Goal: Task Accomplishment & Management: Manage account settings

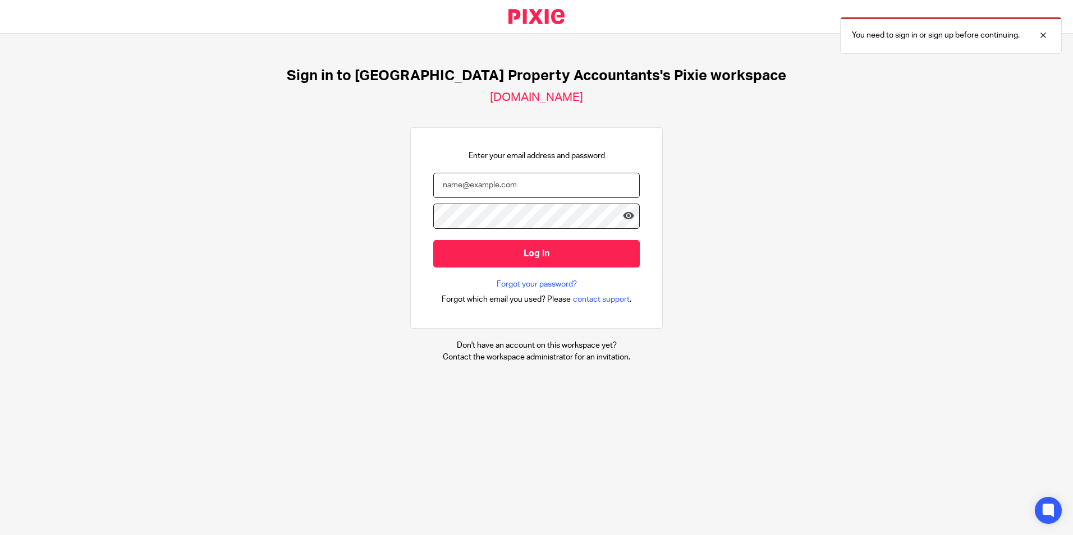
type input "nazir@ukpa.co.uk"
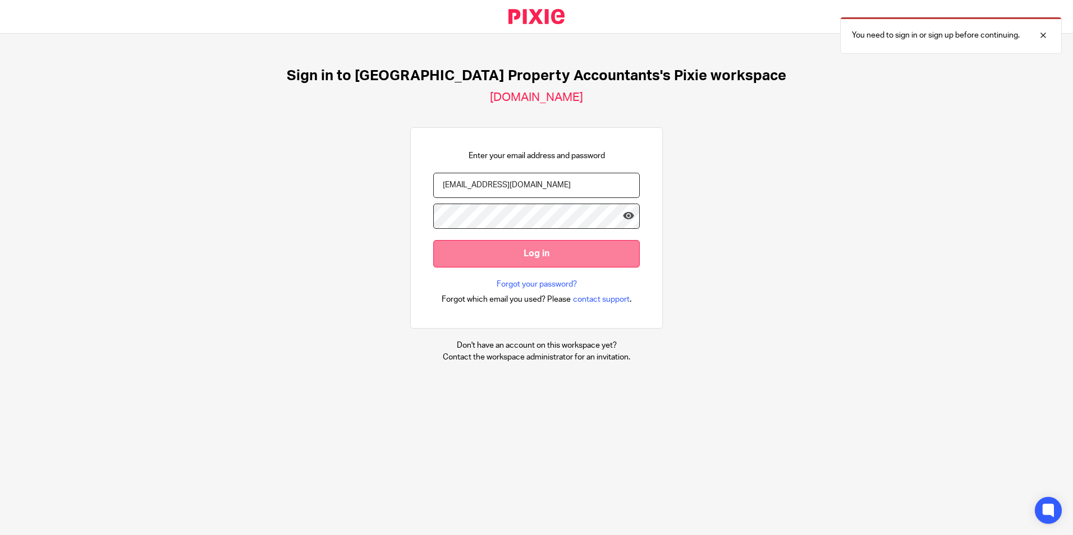
click at [567, 259] on input "Log in" at bounding box center [536, 253] width 206 height 27
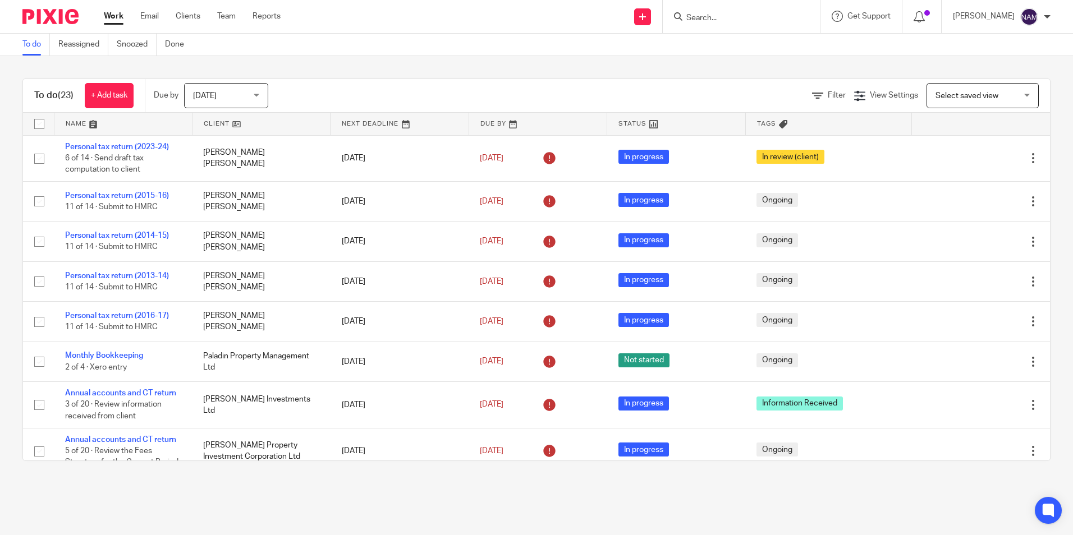
click at [685, 17] on input "Search" at bounding box center [735, 18] width 101 height 10
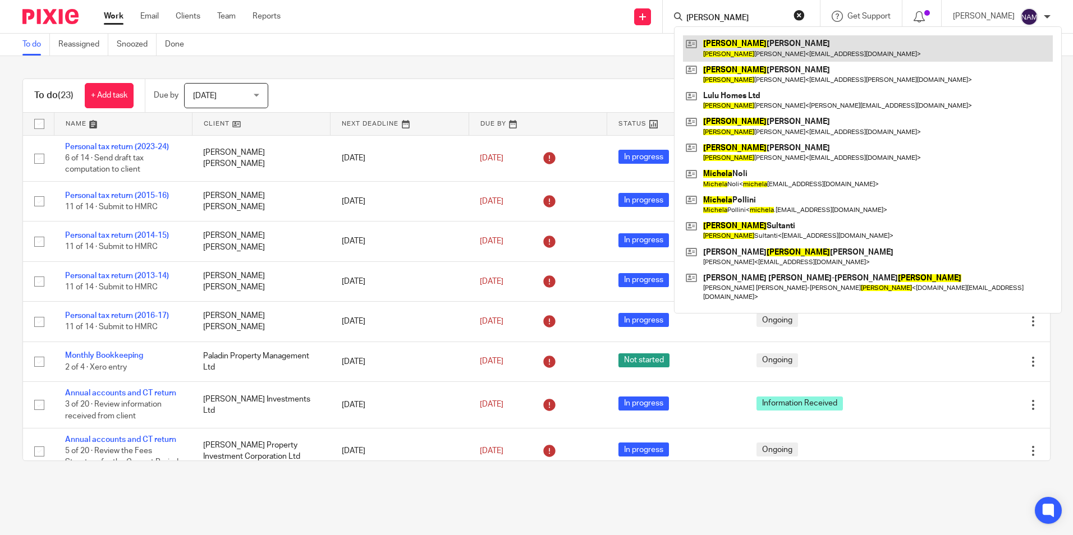
type input "michele"
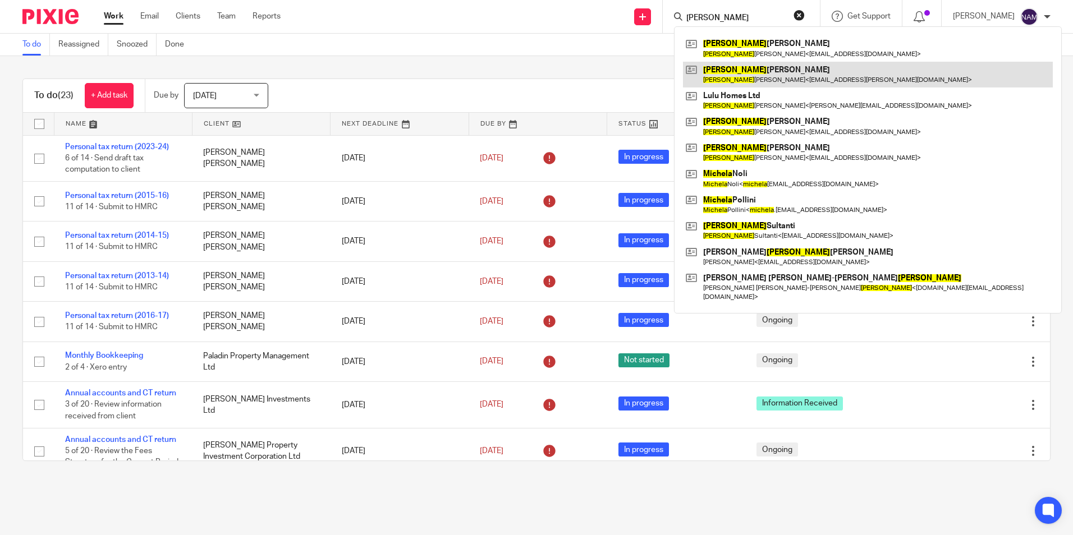
click at [733, 73] on link at bounding box center [868, 75] width 370 height 26
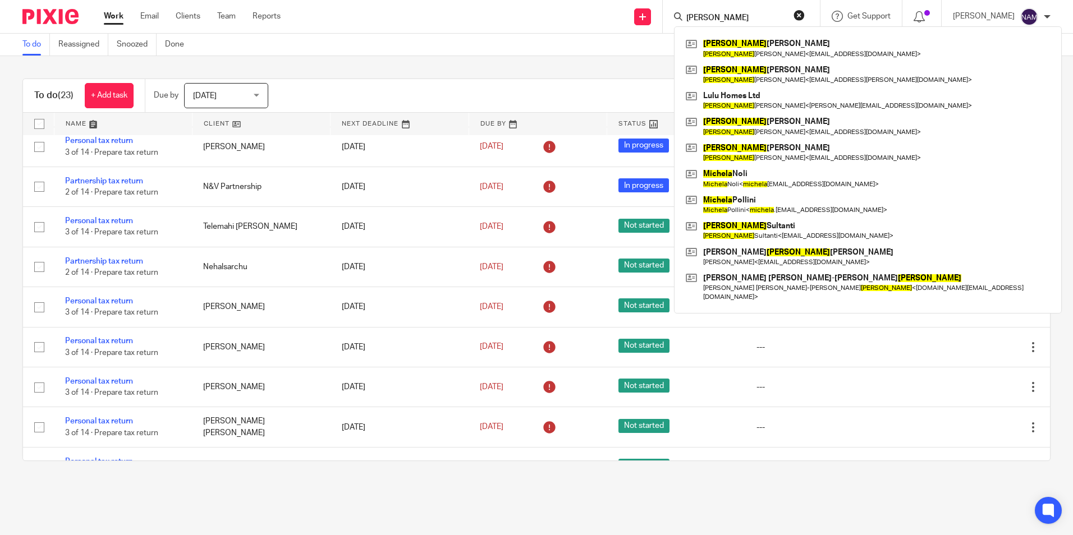
scroll to position [650, 0]
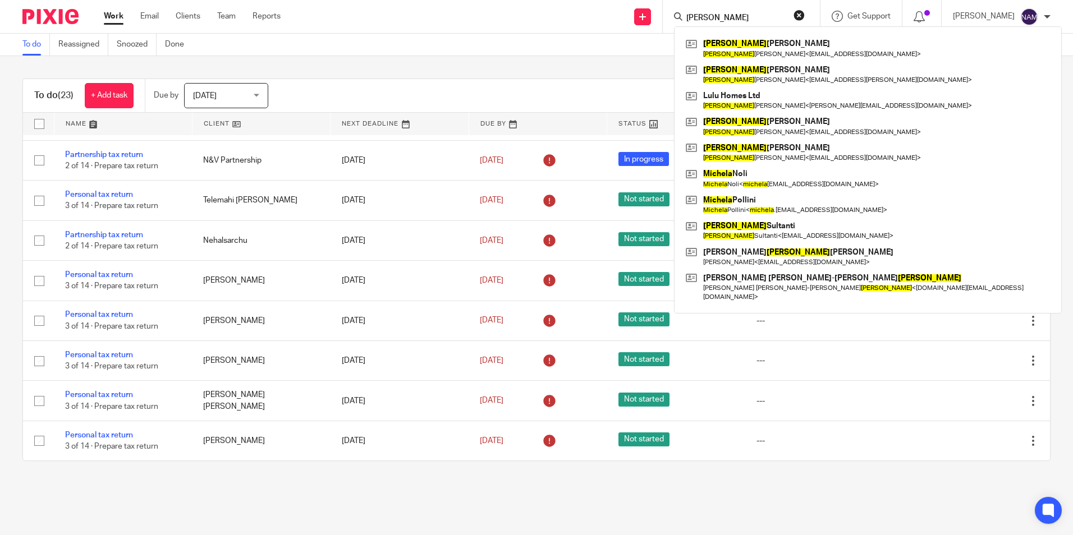
click at [618, 475] on div "To do (23) + Add task Due by Today Today Today Tomorrow This week Next week Thi…" at bounding box center [536, 270] width 1073 height 428
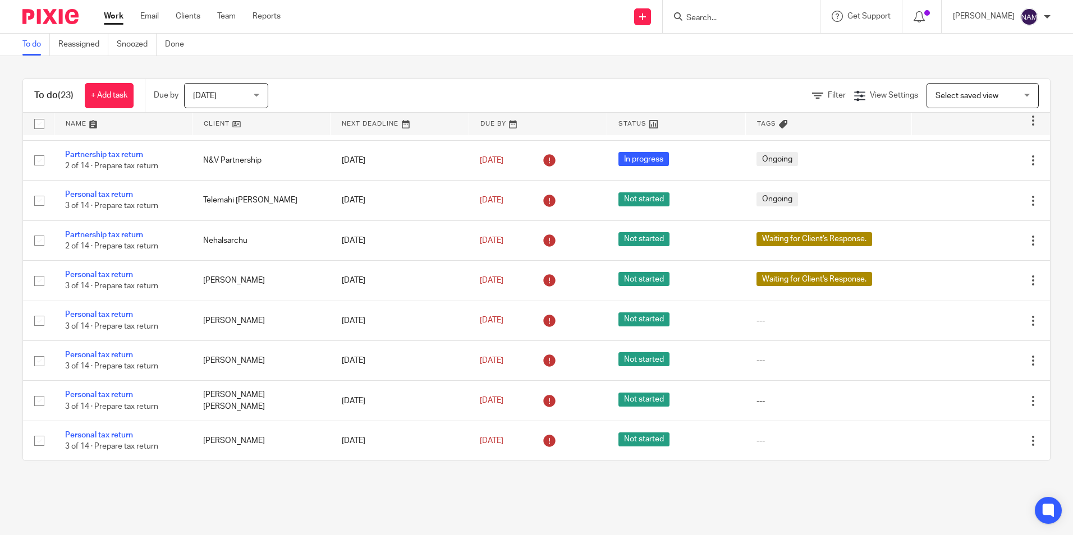
click at [239, 102] on span "Today" at bounding box center [222, 96] width 59 height 24
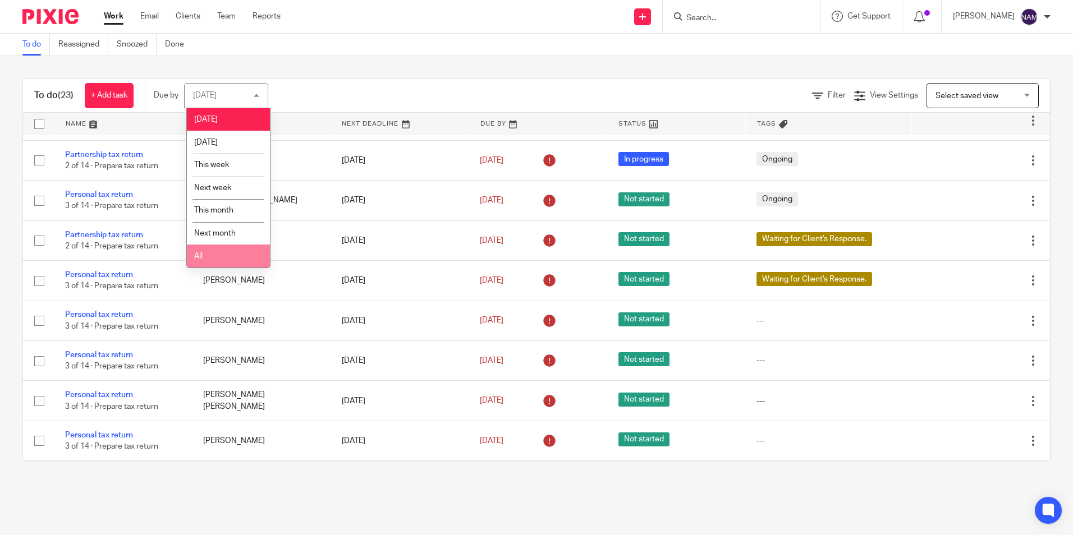
click at [232, 258] on li "All" at bounding box center [228, 256] width 83 height 23
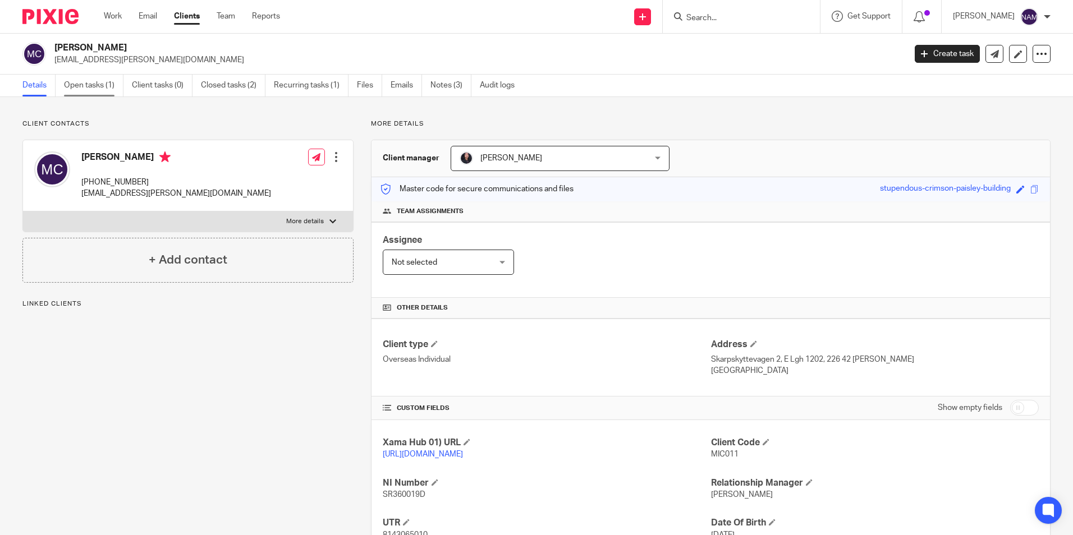
click at [88, 89] on link "Open tasks (1)" at bounding box center [93, 86] width 59 height 22
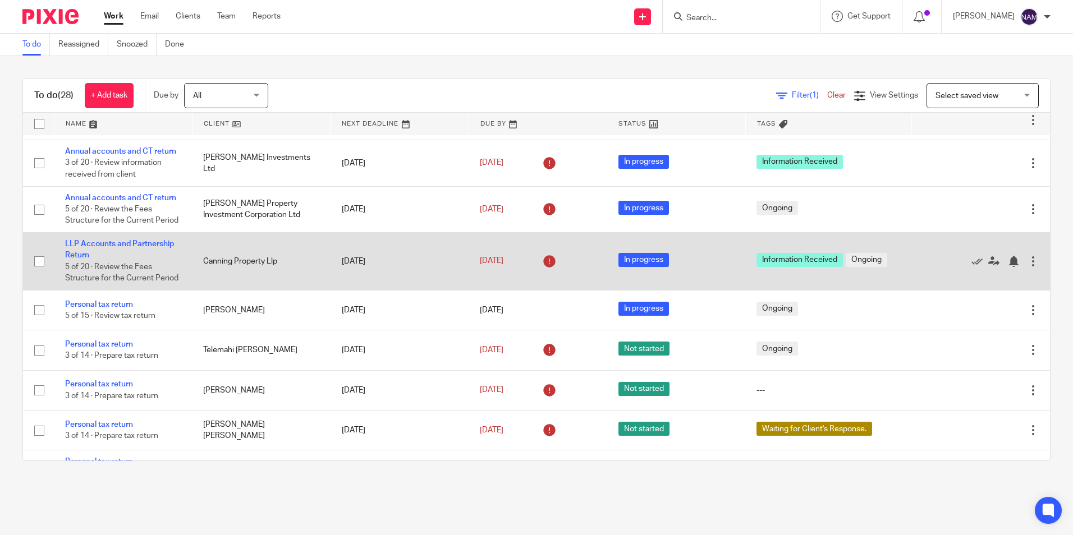
scroll to position [224, 0]
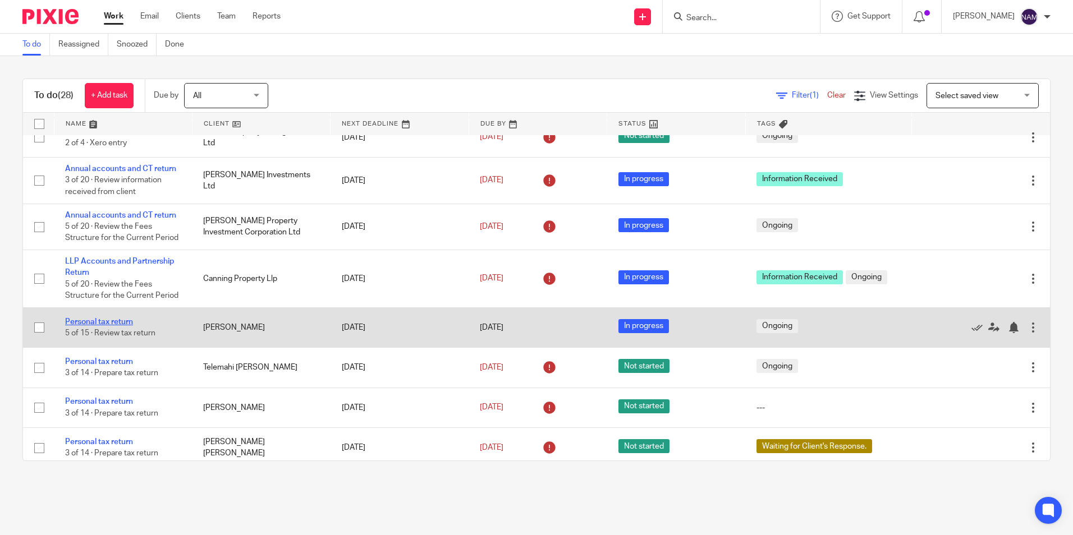
click at [108, 320] on link "Personal tax return" at bounding box center [99, 322] width 68 height 8
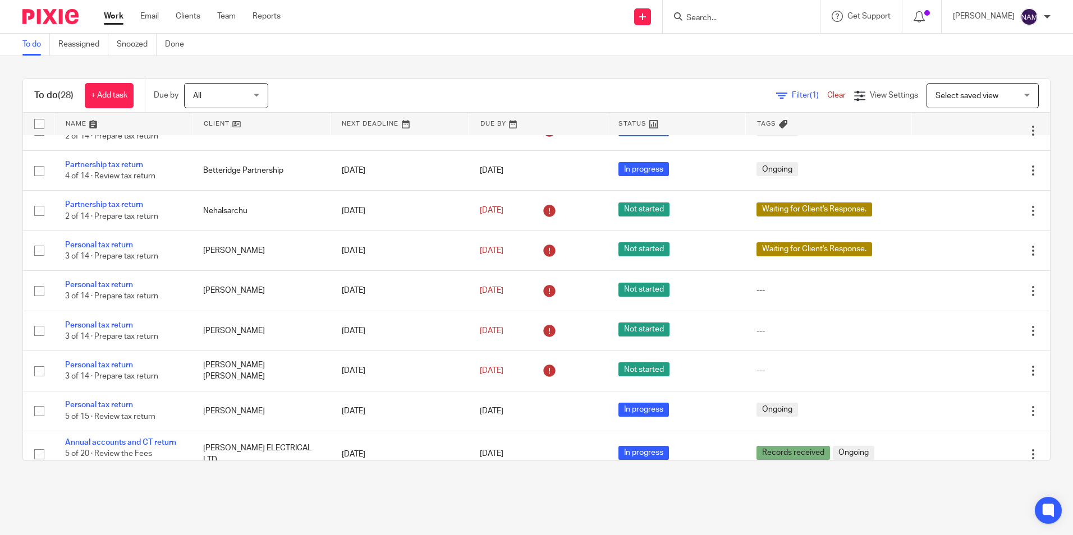
scroll to position [856, 0]
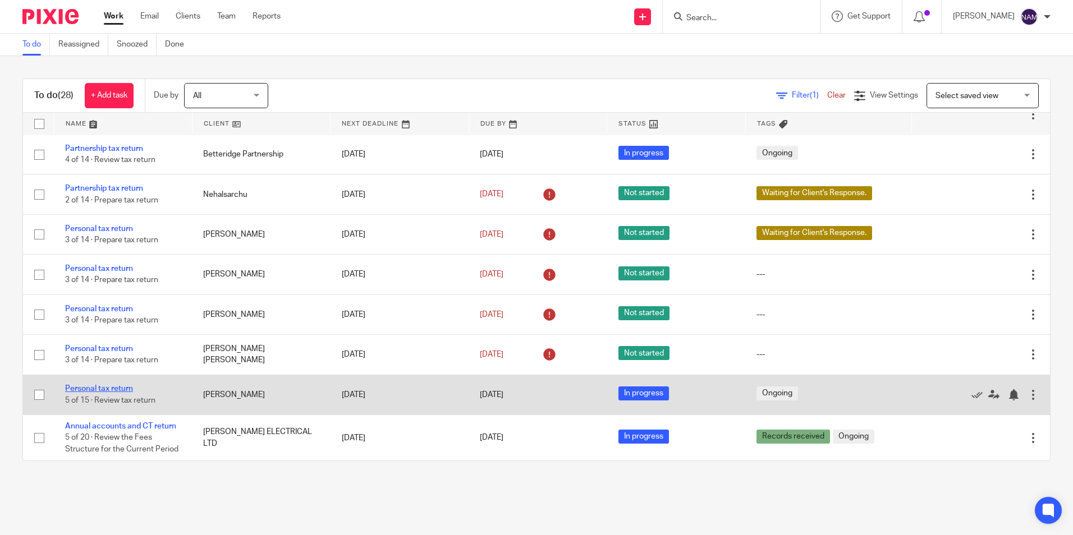
click at [123, 386] on link "Personal tax return" at bounding box center [99, 389] width 68 height 8
click at [111, 391] on link "Personal tax return" at bounding box center [99, 389] width 68 height 8
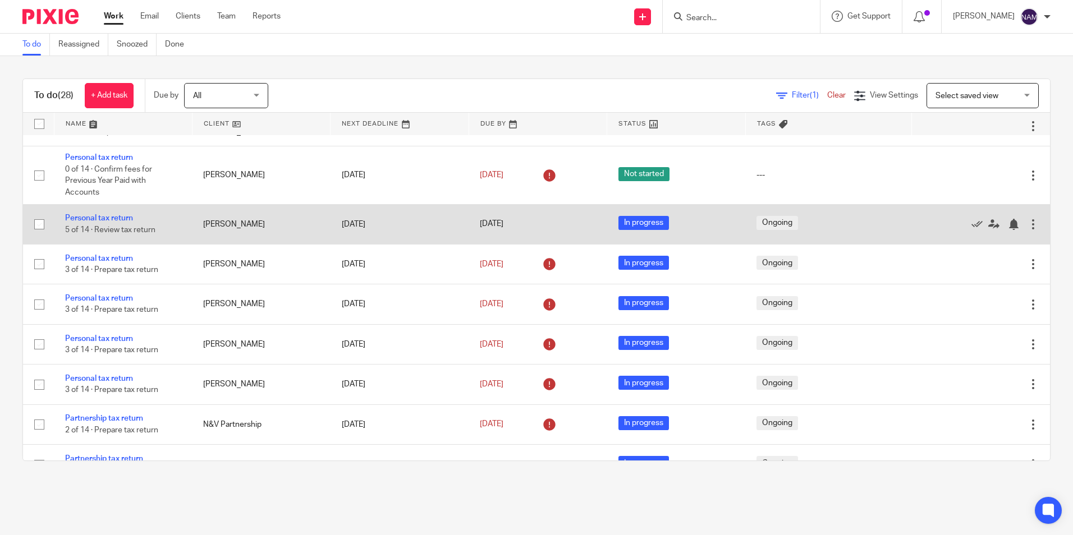
scroll to position [520, 0]
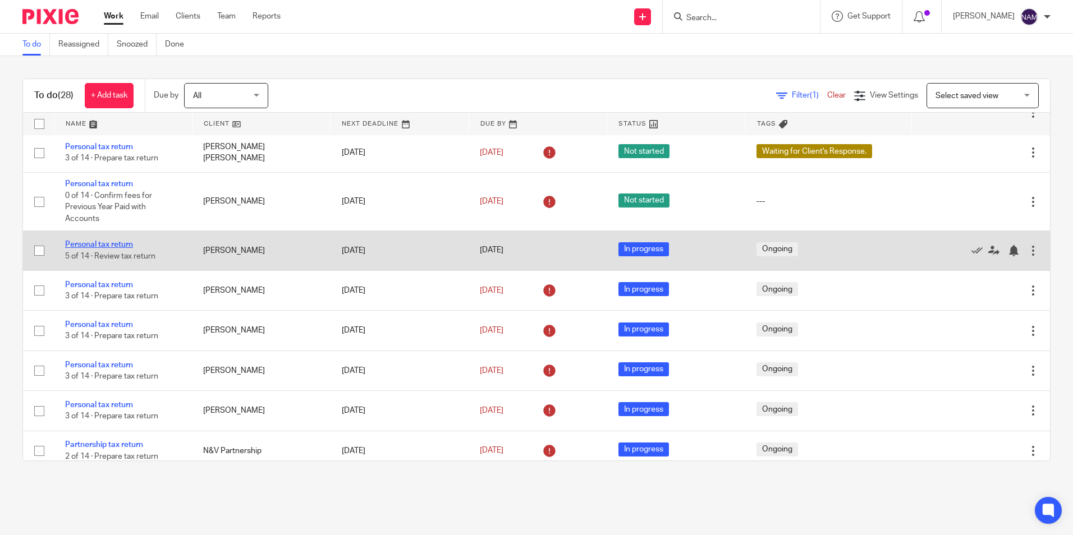
click at [104, 242] on link "Personal tax return" at bounding box center [99, 245] width 68 height 8
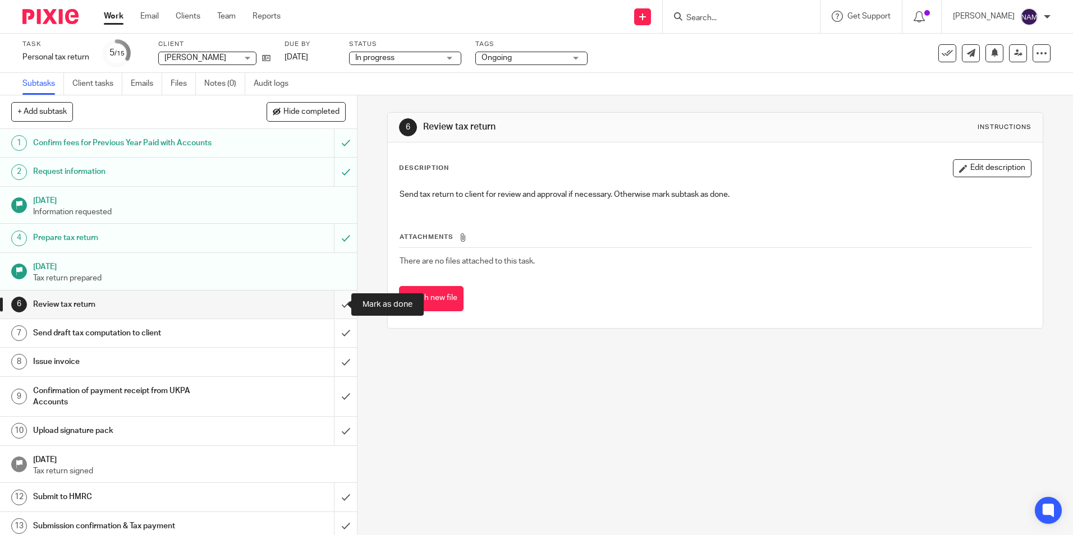
click at [337, 306] on input "submit" at bounding box center [178, 305] width 357 height 28
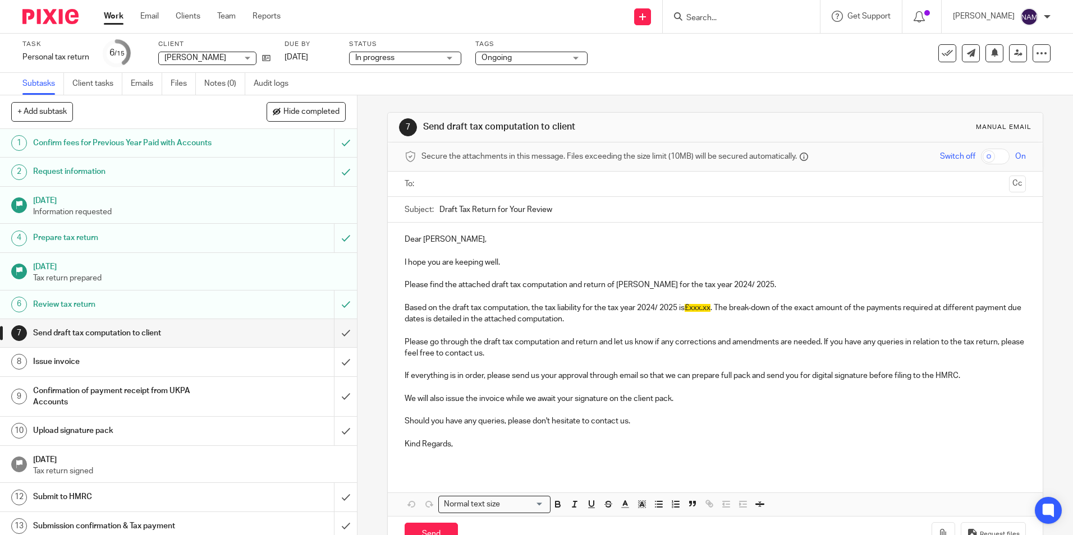
click at [614, 282] on p "Please find the attached draft tax computation and return of [PERSON_NAME] for …" at bounding box center [715, 284] width 621 height 11
drag, startPoint x: 614, startPoint y: 282, endPoint x: 672, endPoint y: 288, distance: 57.6
click at [672, 288] on p "Please find the attached draft tax computation and return of [PERSON_NAME] for …" at bounding box center [715, 284] width 621 height 11
copy p "[PERSON_NAME]"
drag, startPoint x: 437, startPoint y: 206, endPoint x: 548, endPoint y: 219, distance: 112.3
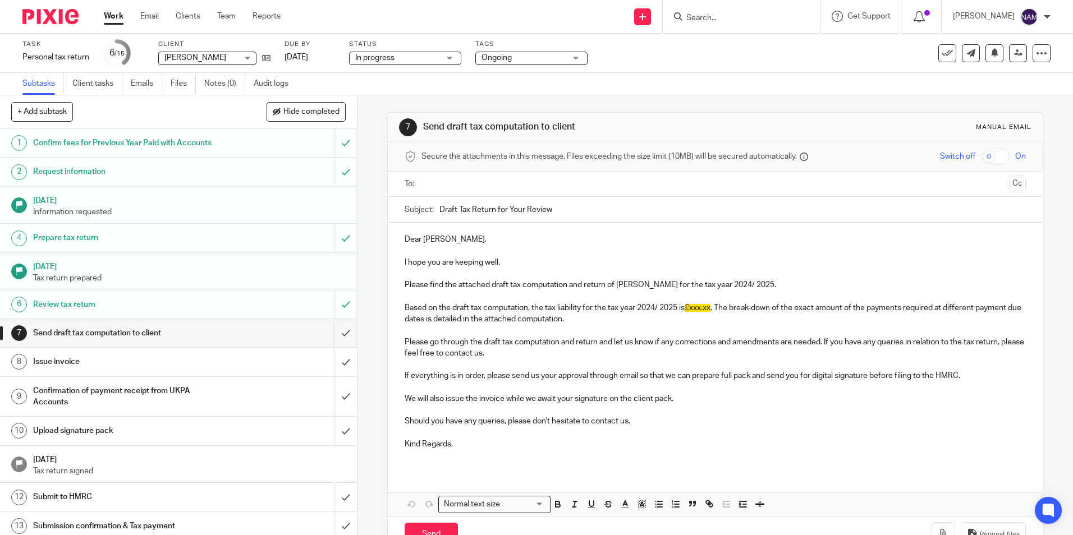
click at [548, 219] on input "Draft Tax Return for Your Review" at bounding box center [732, 209] width 586 height 25
click at [333, 333] on input "submit" at bounding box center [178, 333] width 357 height 28
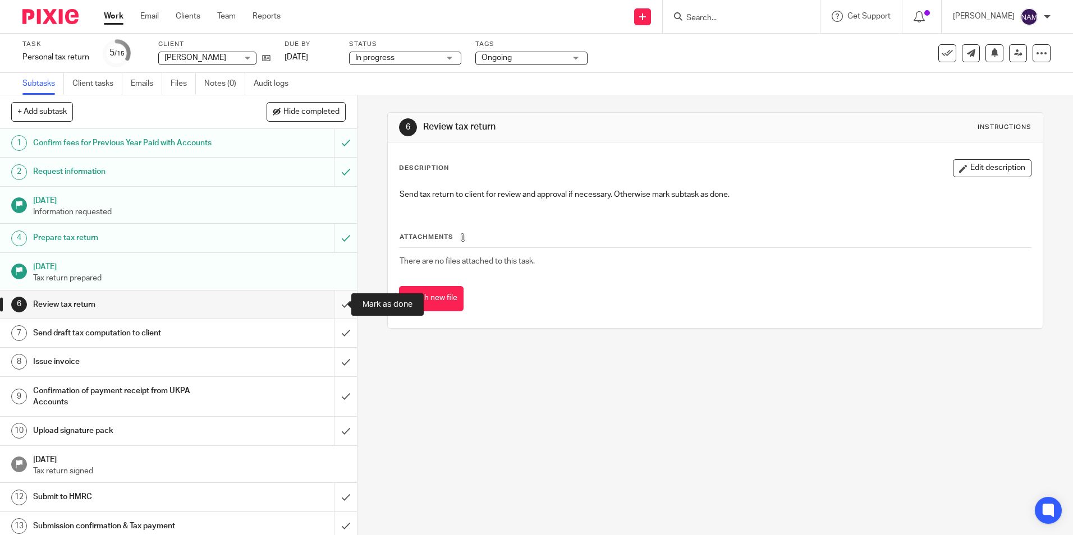
click at [336, 305] on input "submit" at bounding box center [178, 305] width 357 height 28
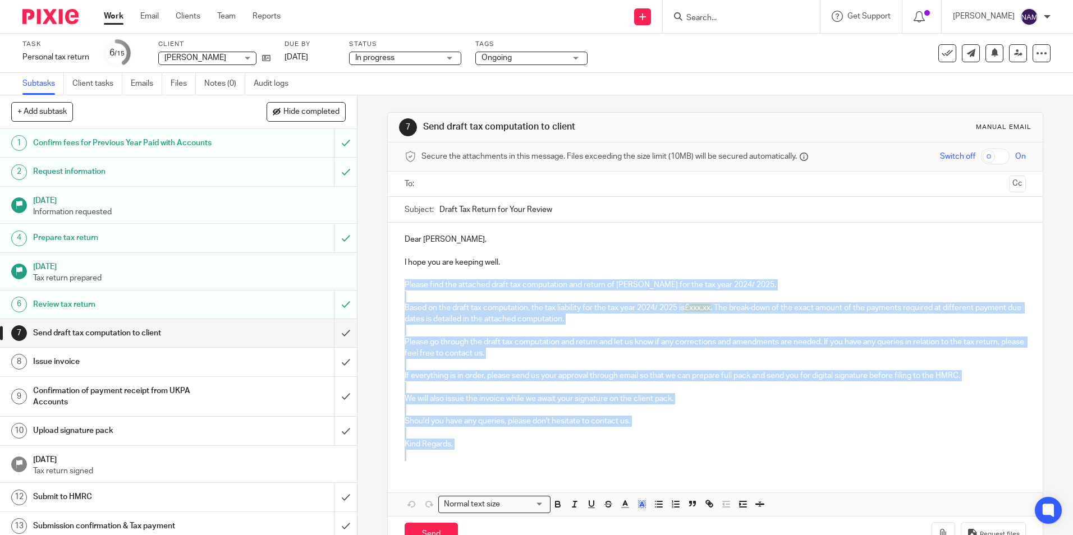
drag, startPoint x: 400, startPoint y: 286, endPoint x: 561, endPoint y: 465, distance: 240.8
click at [561, 465] on div "Dear Liliana, I hope you are keeping well. Please find the attached draft tax c…" at bounding box center [715, 346] width 654 height 247
copy div "Please find the attached draft tax computation and return of Liliana Grassi for…"
click at [499, 254] on p at bounding box center [715, 250] width 621 height 11
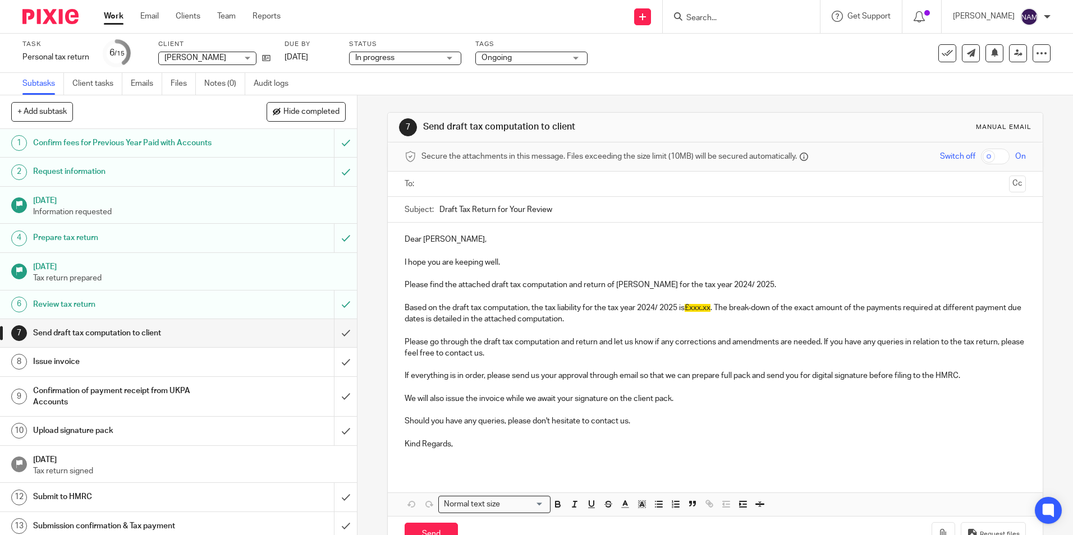
drag, startPoint x: 436, startPoint y: 205, endPoint x: 617, endPoint y: 217, distance: 181.6
click at [617, 217] on input "Draft Tax Return for Your Review" at bounding box center [732, 209] width 586 height 25
click at [328, 336] on input "submit" at bounding box center [178, 333] width 357 height 28
